Goal: Navigation & Orientation: Find specific page/section

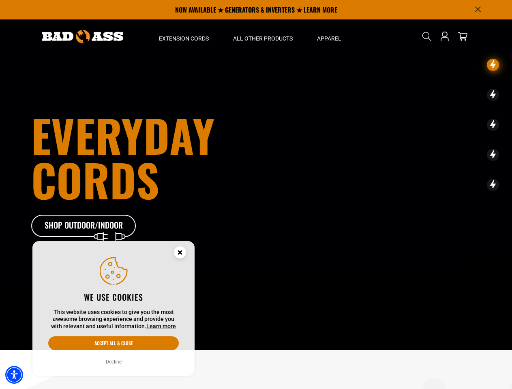
click at [256, 195] on h1 "Everyday cords" at bounding box center [166, 157] width 270 height 89
click at [14, 375] on img "Accessibility Menu" at bounding box center [14, 375] width 18 height 18
